Goal: Task Accomplishment & Management: Manage account settings

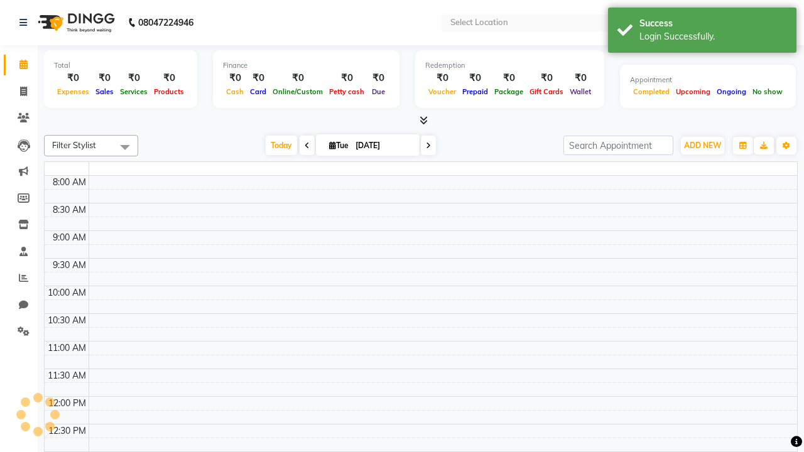
select select "en"
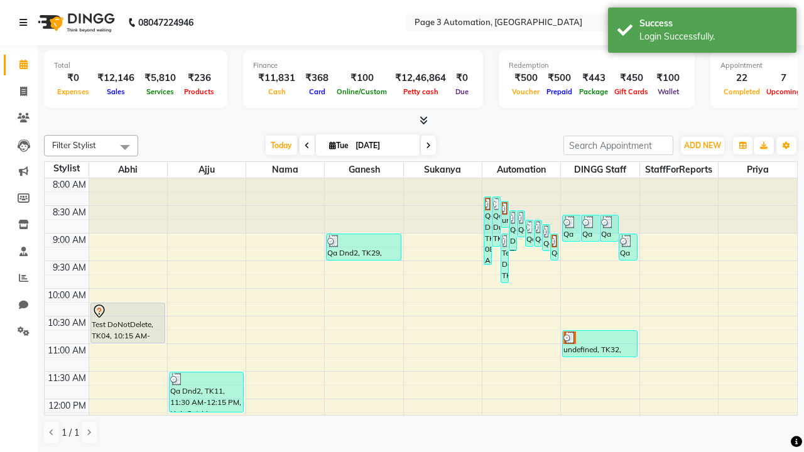
click at [26, 23] on icon at bounding box center [23, 22] width 8 height 9
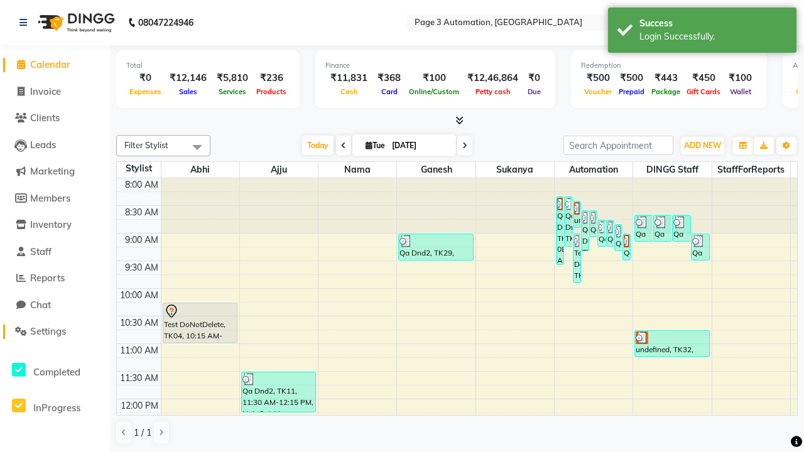
click at [55, 332] on span "Settings" at bounding box center [48, 331] width 36 height 12
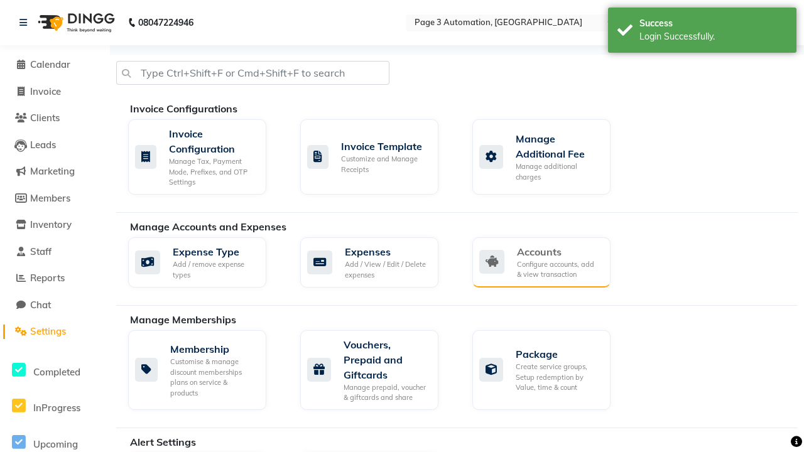
click at [558, 251] on div "Accounts" at bounding box center [559, 251] width 84 height 15
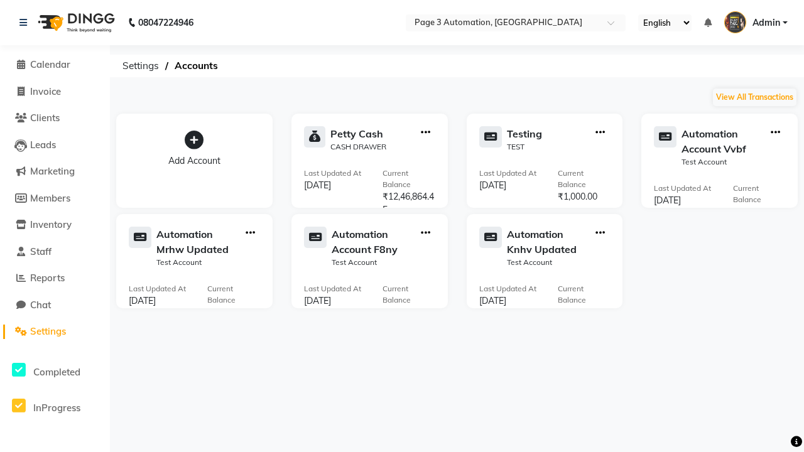
click at [194, 140] on icon at bounding box center [194, 140] width 19 height 19
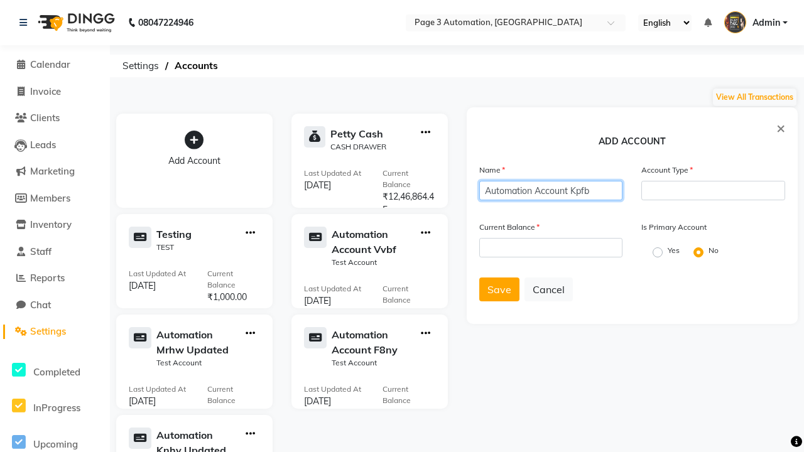
type input "Automation Account Kpfb"
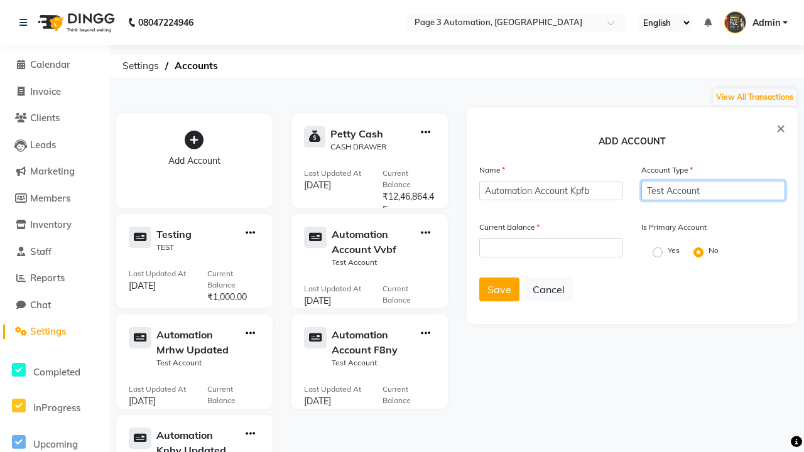
type input "Test Account"
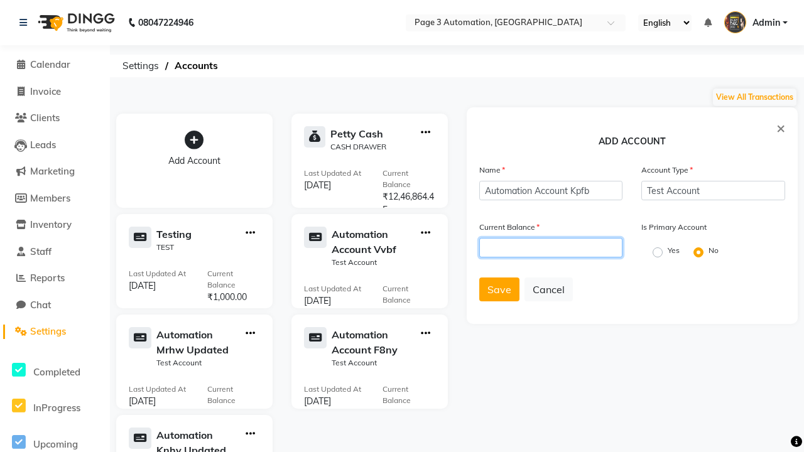
type input "1000"
click at [499, 290] on span "Save" at bounding box center [499, 289] width 24 height 13
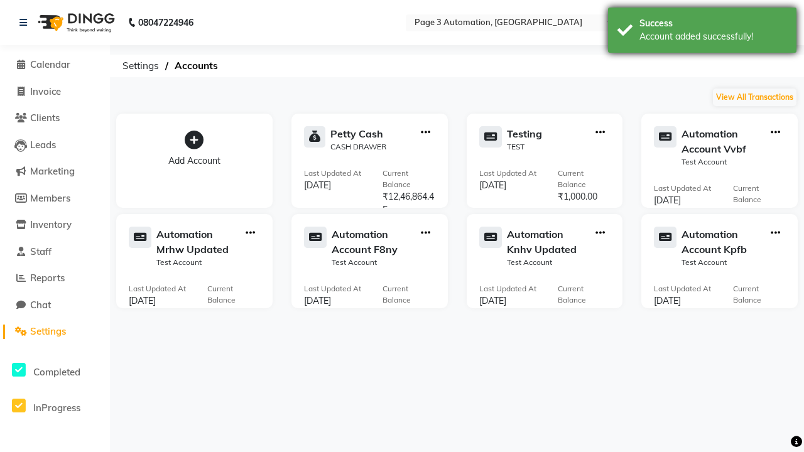
click at [702, 32] on div "Account added successfully!" at bounding box center [713, 36] width 148 height 13
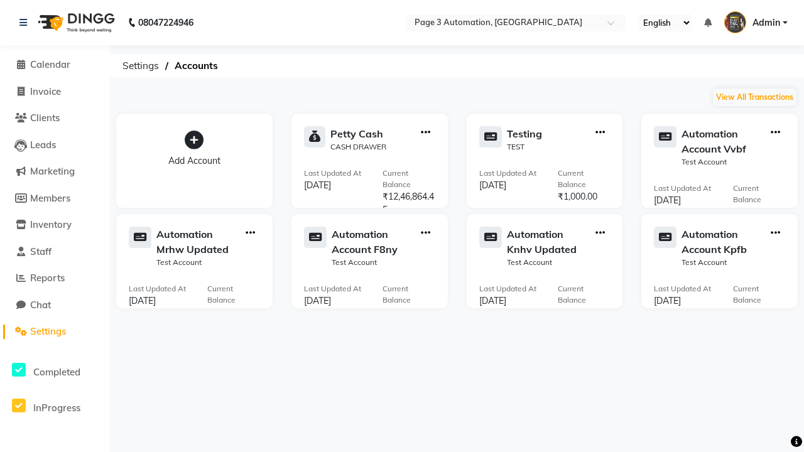
click at [775, 233] on icon "button" at bounding box center [775, 233] width 9 height 1
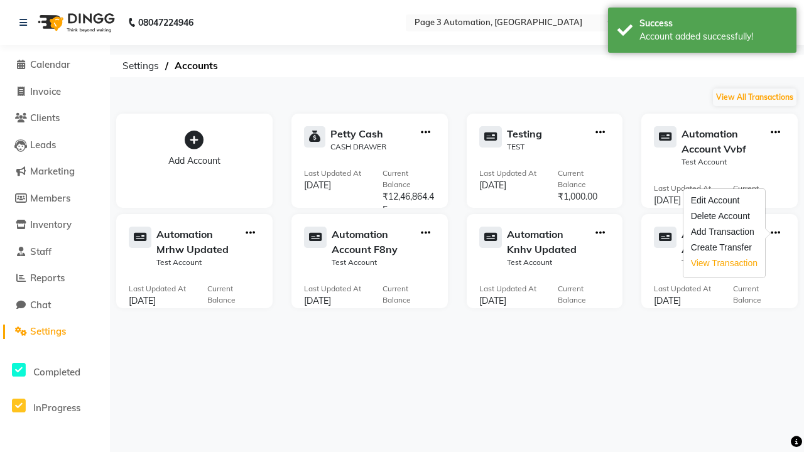
click at [723, 263] on div "View Transaction" at bounding box center [724, 263] width 67 height 13
select select "8185"
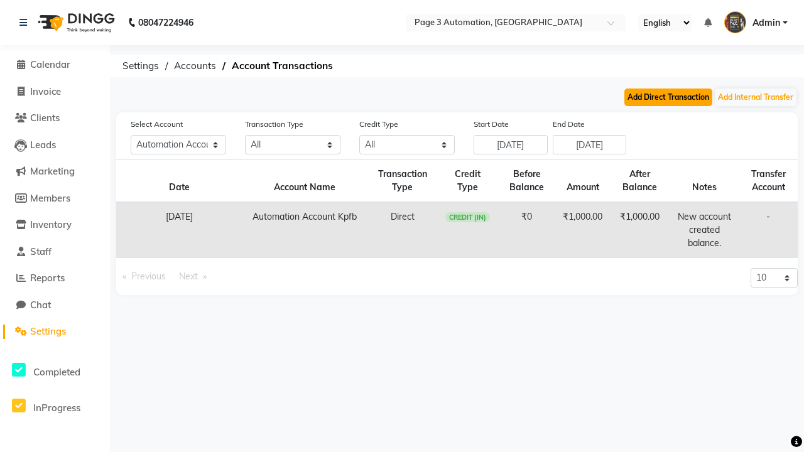
click at [668, 97] on button "Add Direct Transaction" at bounding box center [668, 98] width 88 height 18
select select "direct"
select select "8185"
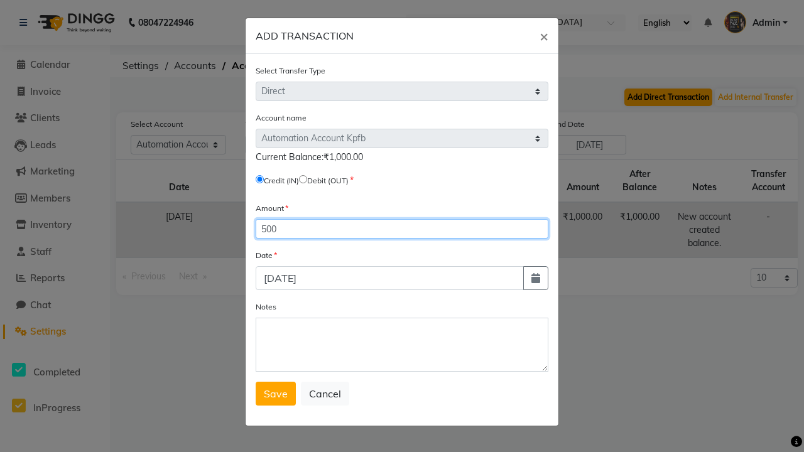
type input "500"
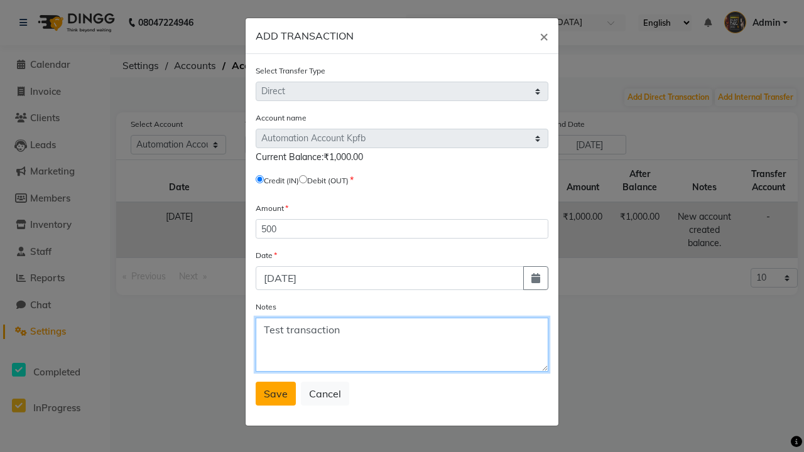
type textarea "Test transaction"
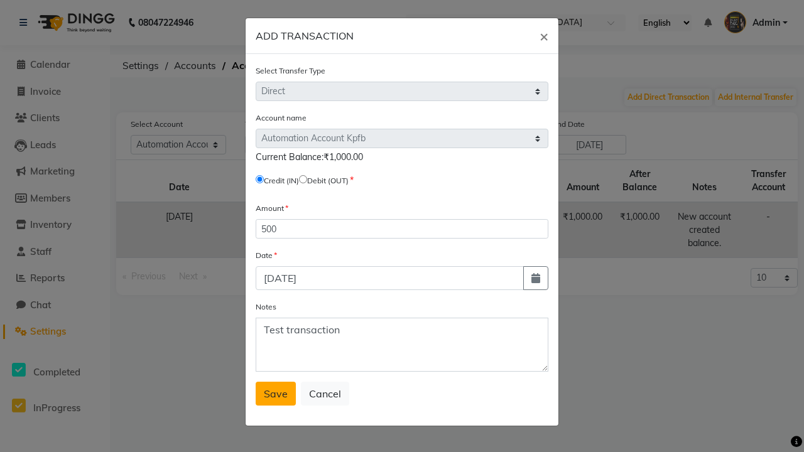
click at [276, 394] on span "Save" at bounding box center [276, 393] width 24 height 13
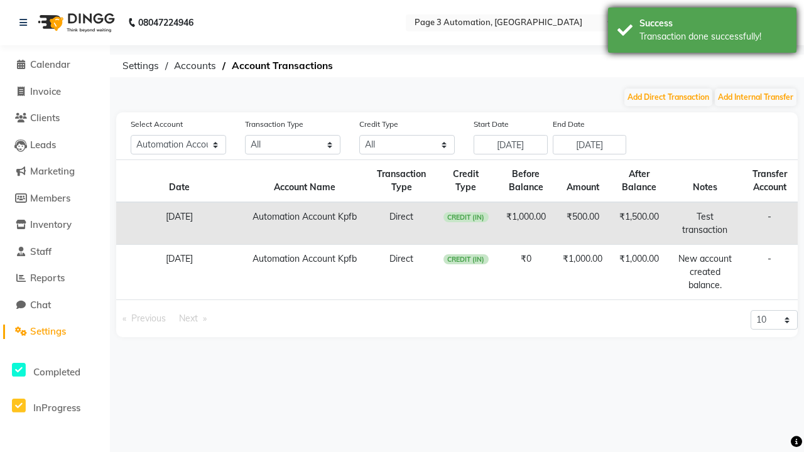
click at [702, 32] on div "Transaction done successfully!" at bounding box center [713, 36] width 148 height 13
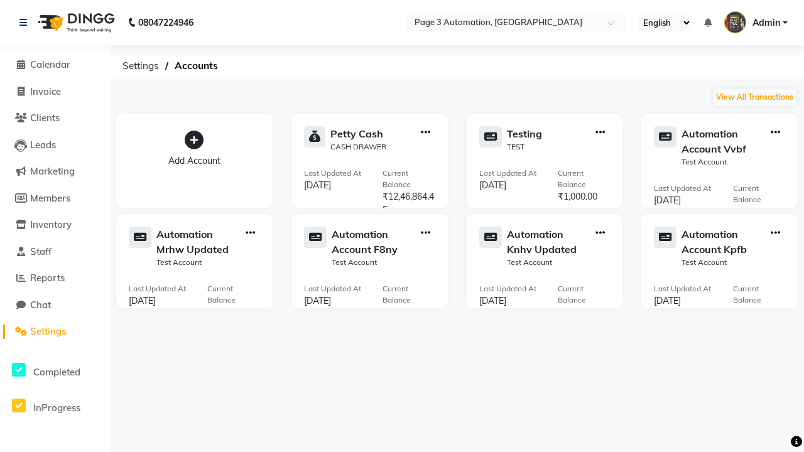
click at [775, 233] on icon "button" at bounding box center [775, 233] width 9 height 1
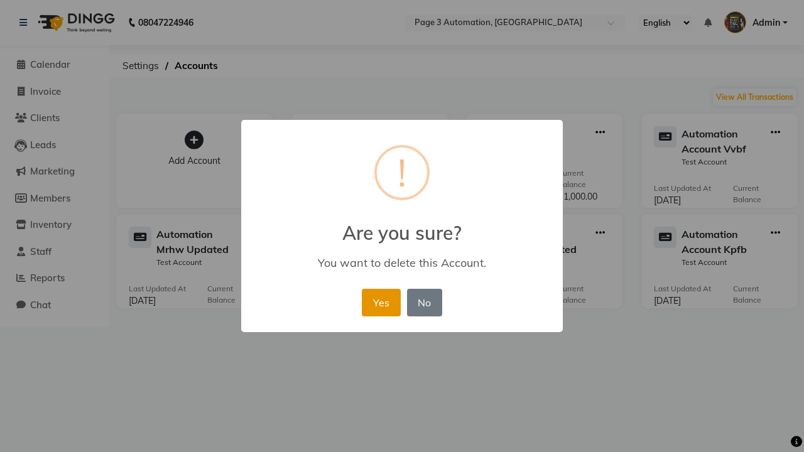
click at [381, 302] on button "Yes" at bounding box center [381, 303] width 38 height 28
